Goal: Task Accomplishment & Management: Manage account settings

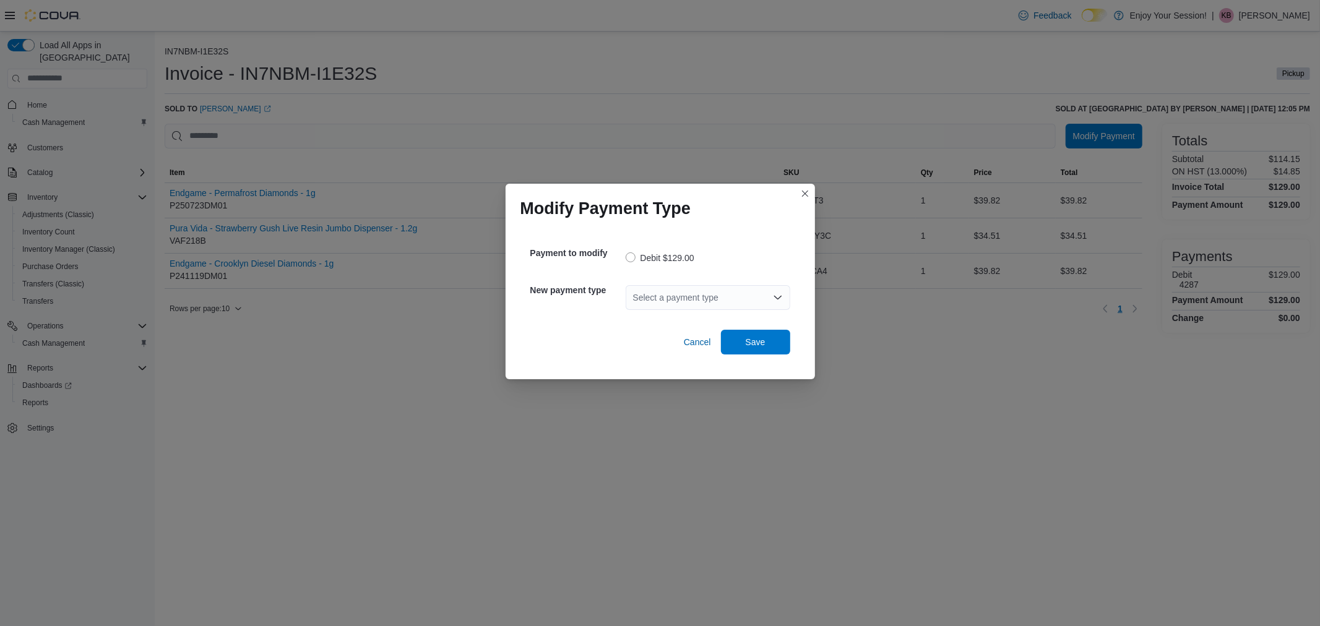
click at [777, 295] on icon "Open list of options" at bounding box center [778, 298] width 10 height 10
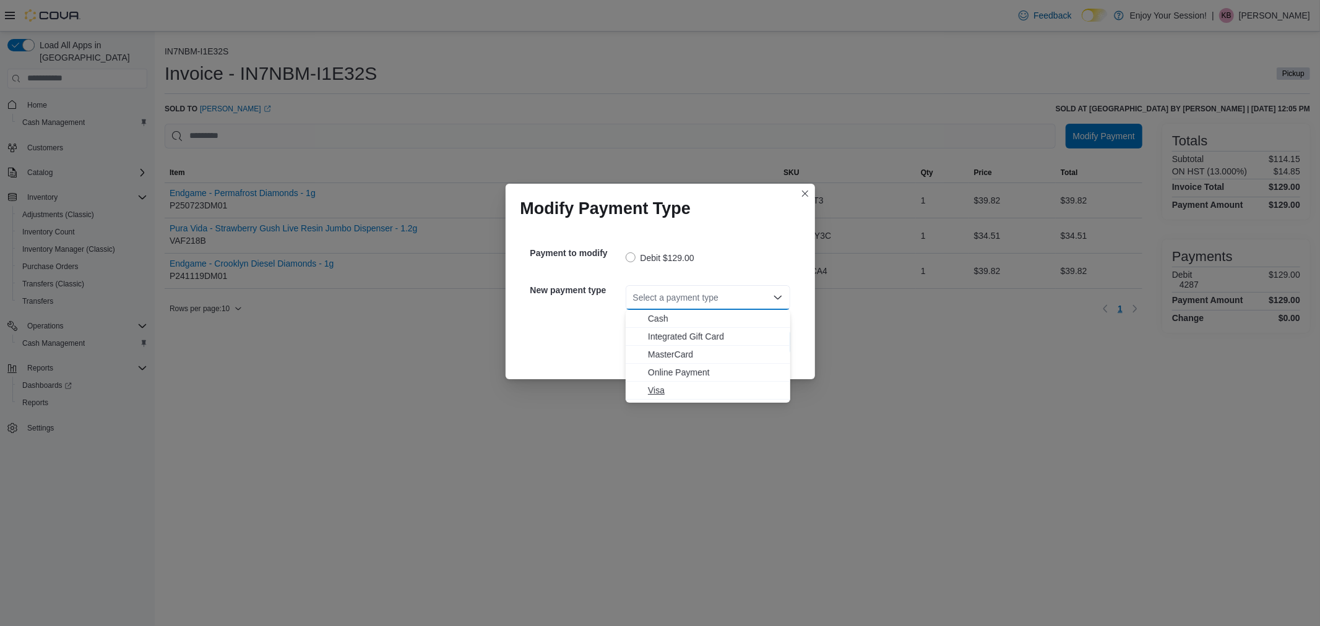
click at [657, 390] on span "Visa" at bounding box center [715, 390] width 135 height 12
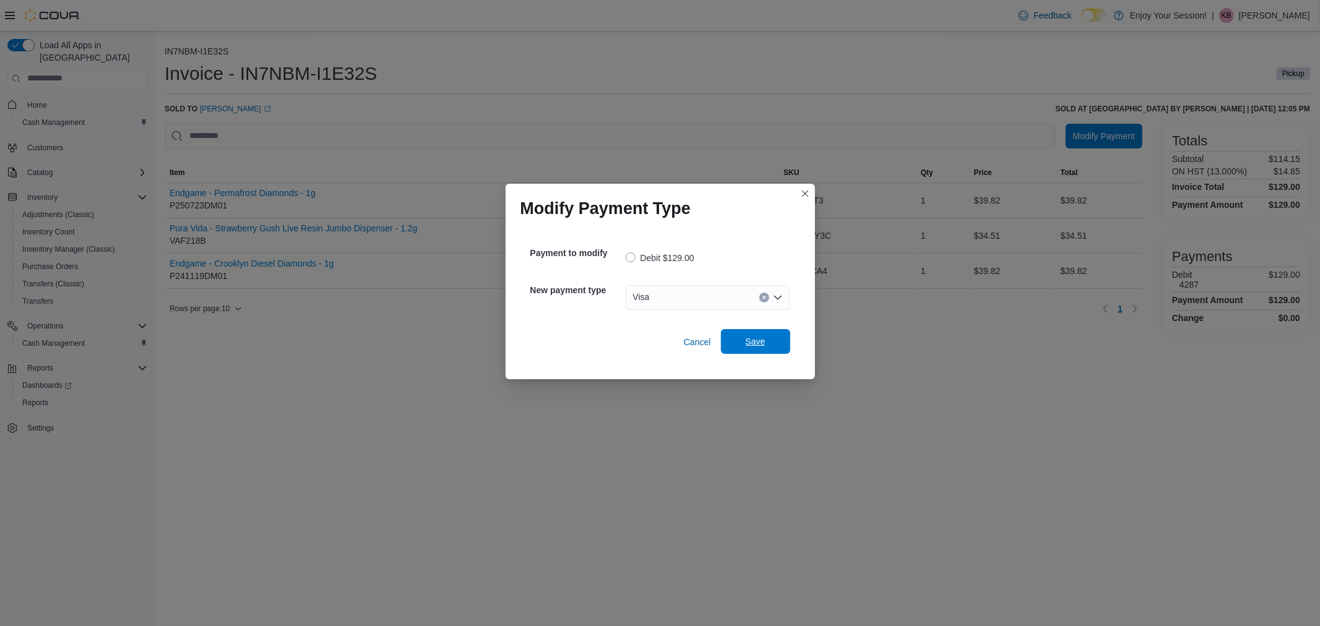
click at [746, 348] on span "Save" at bounding box center [756, 341] width 20 height 12
click at [721, 291] on div "Select a payment type" at bounding box center [708, 297] width 165 height 25
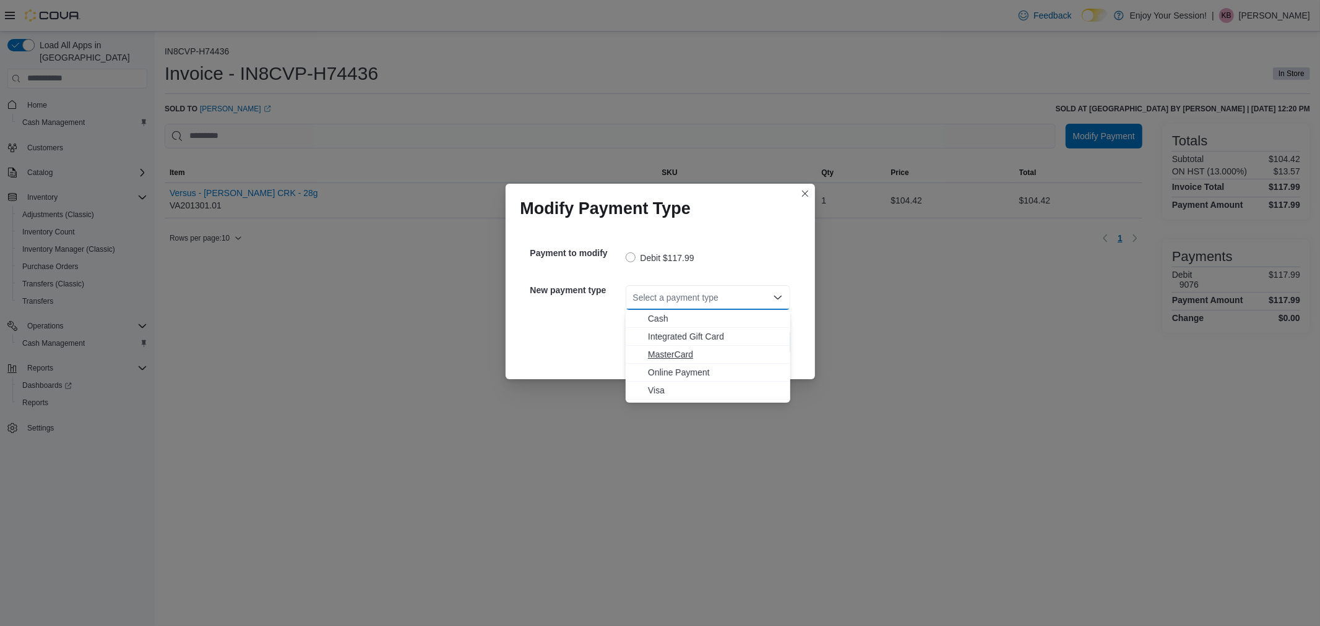
click at [690, 351] on span "MasterCard" at bounding box center [715, 354] width 135 height 12
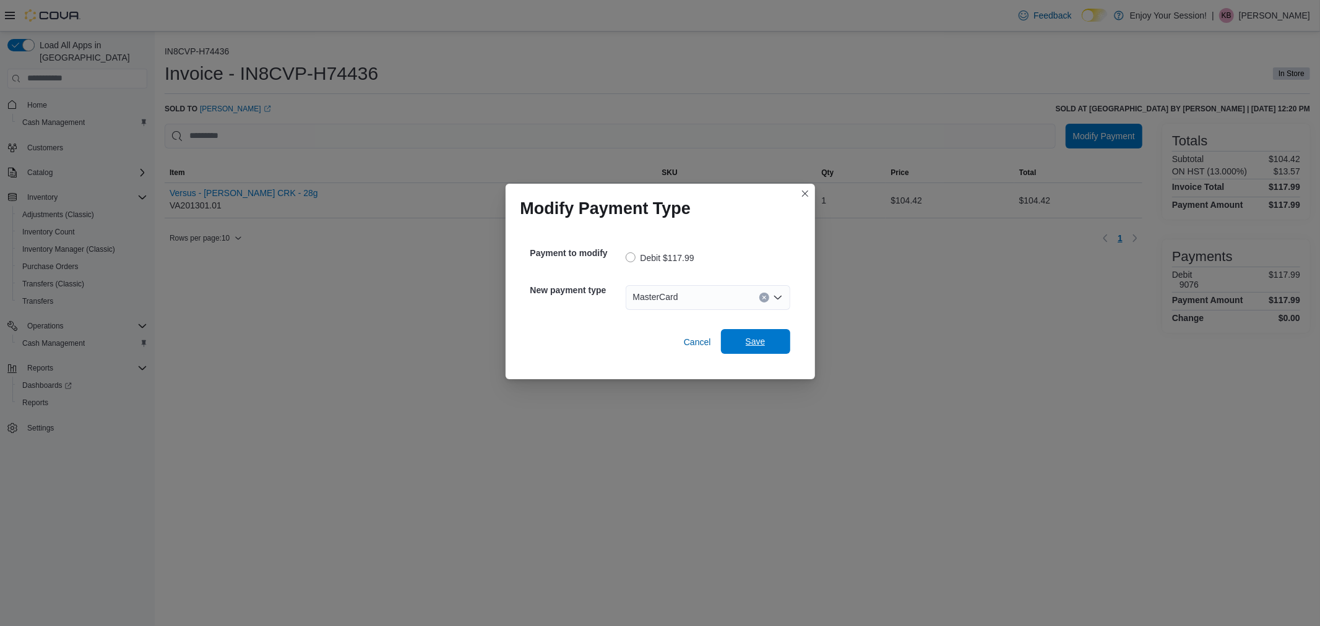
click at [742, 347] on span "Save" at bounding box center [756, 341] width 54 height 25
click at [704, 293] on div "Select a payment type" at bounding box center [708, 297] width 165 height 25
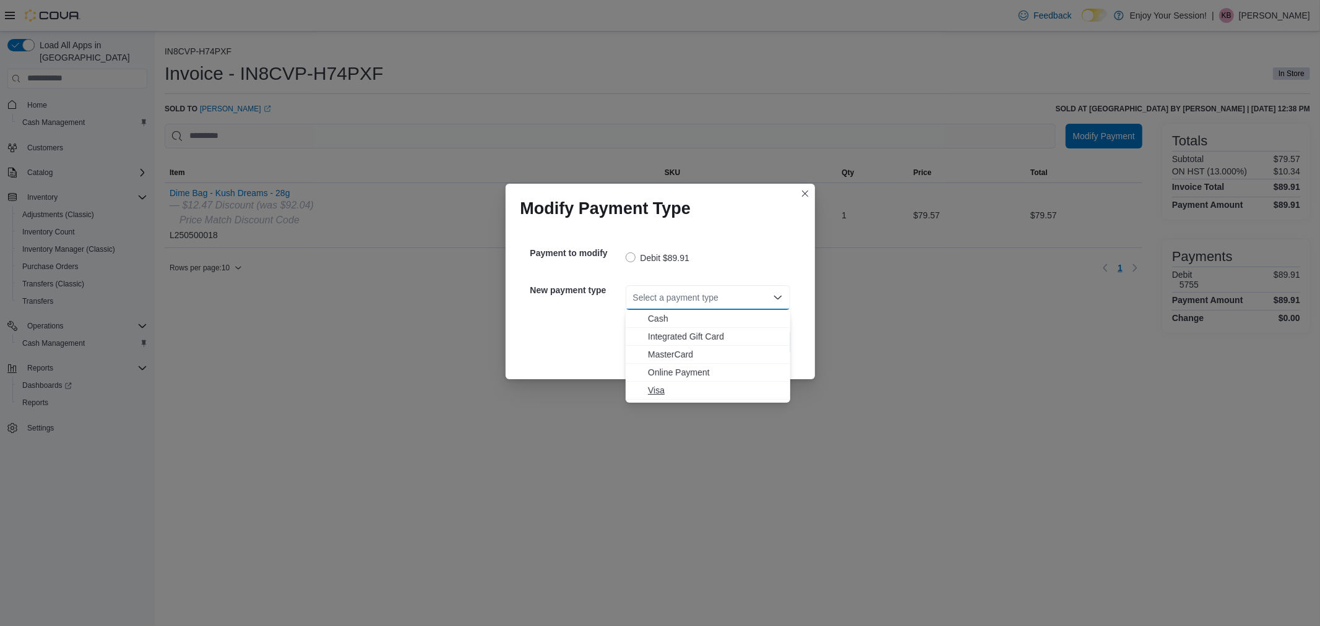
click at [652, 387] on span "Visa" at bounding box center [715, 390] width 135 height 12
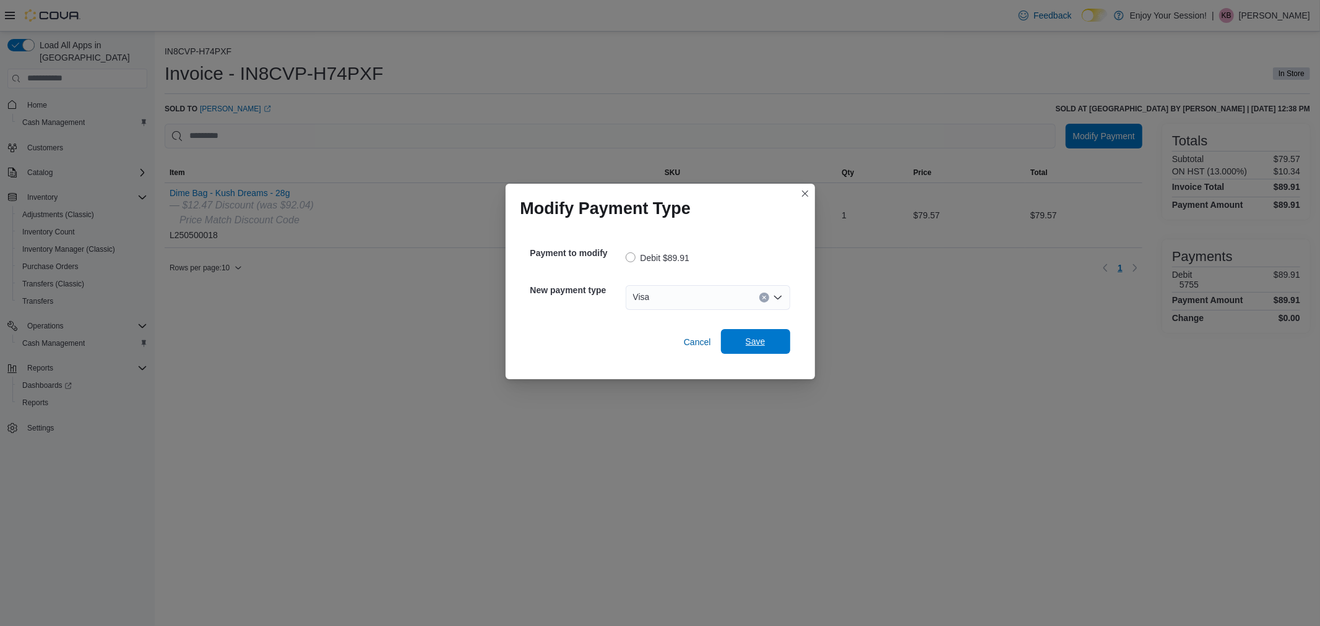
click at [734, 343] on span "Save" at bounding box center [756, 341] width 54 height 25
